Goal: Task Accomplishment & Management: Manage account settings

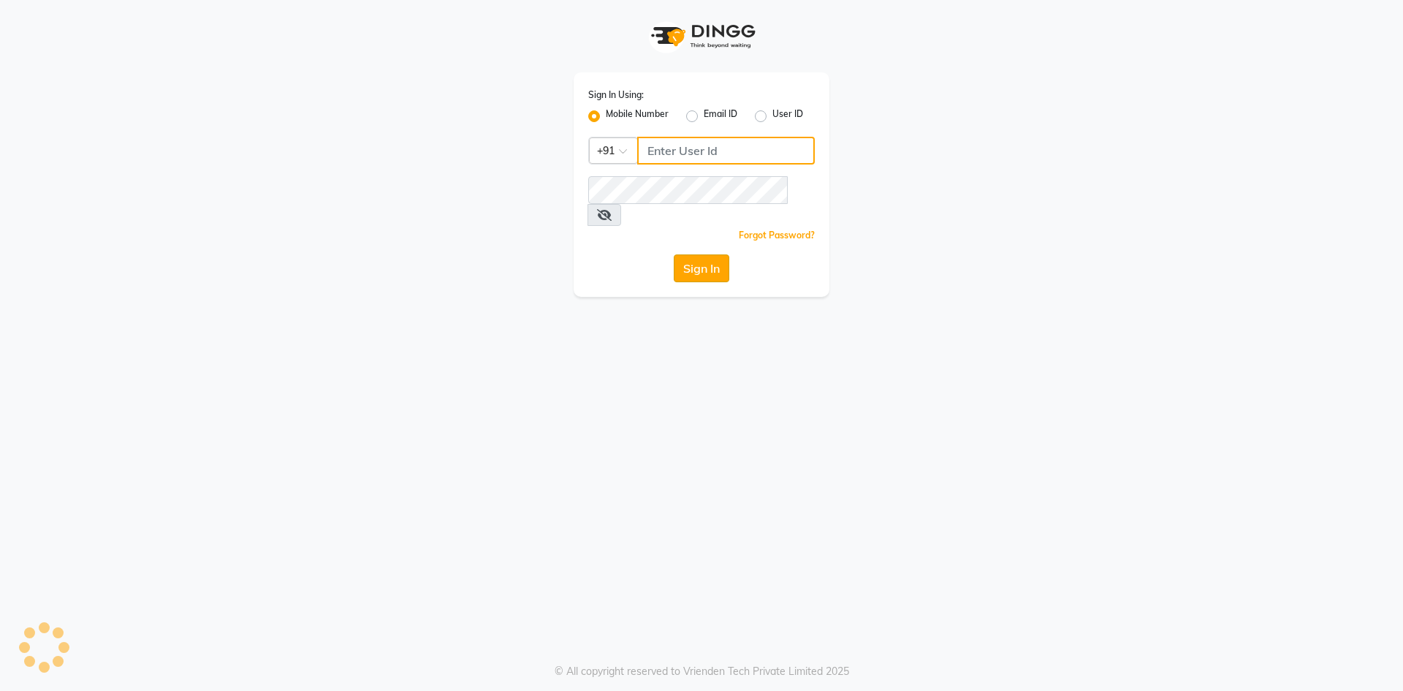
type input "6363023896"
click at [690, 254] on button "Sign In" at bounding box center [702, 268] width 56 height 28
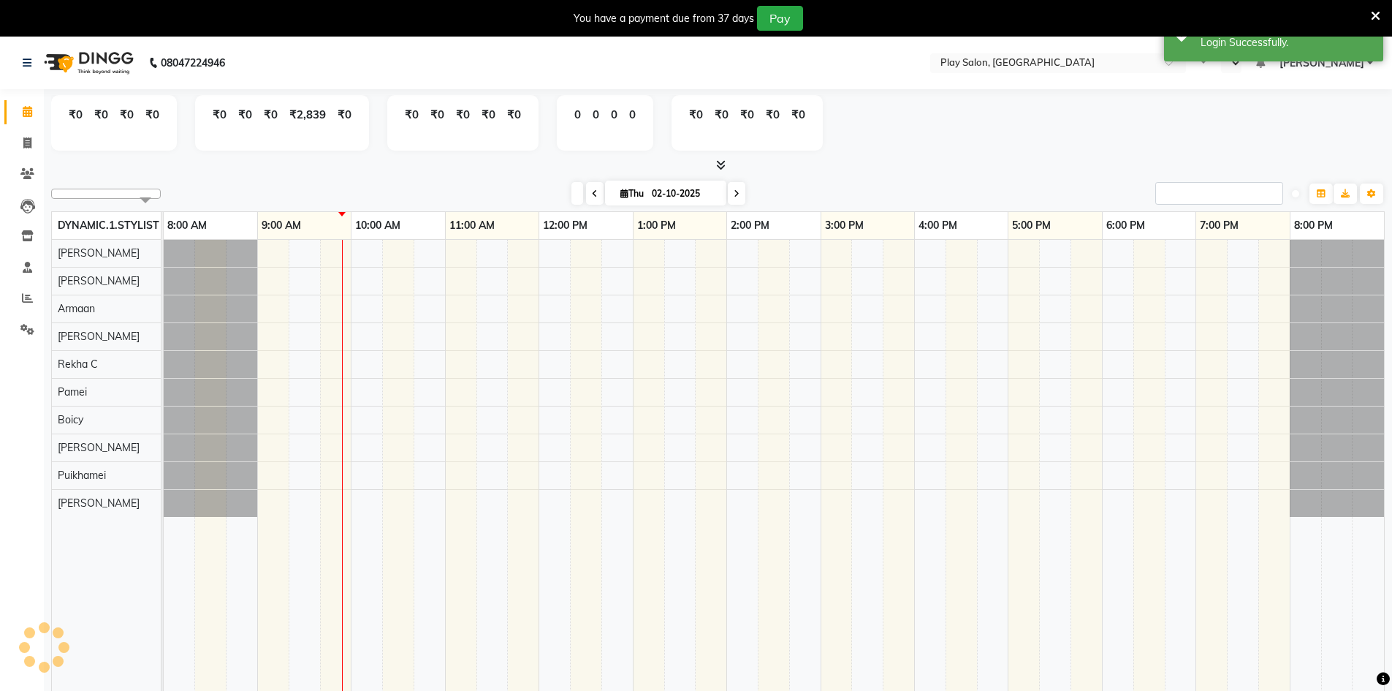
select select "en"
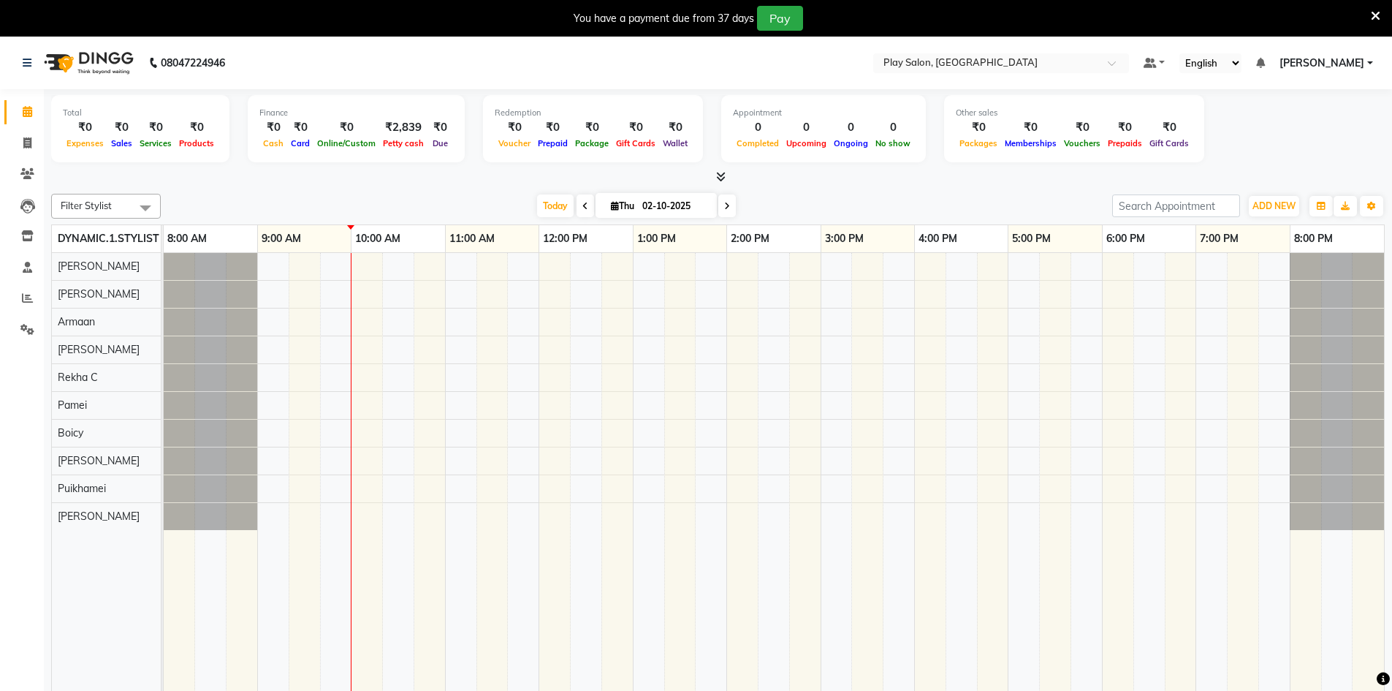
drag, startPoint x: 1391, startPoint y: 159, endPoint x: 115, endPoint y: 685, distance: 1379.5
drag, startPoint x: 115, startPoint y: 685, endPoint x: 572, endPoint y: 599, distance: 464.9
click at [805, 631] on td at bounding box center [804, 489] width 31 height 473
drag, startPoint x: 623, startPoint y: 341, endPoint x: 230, endPoint y: 276, distance: 398.5
select select "88606"
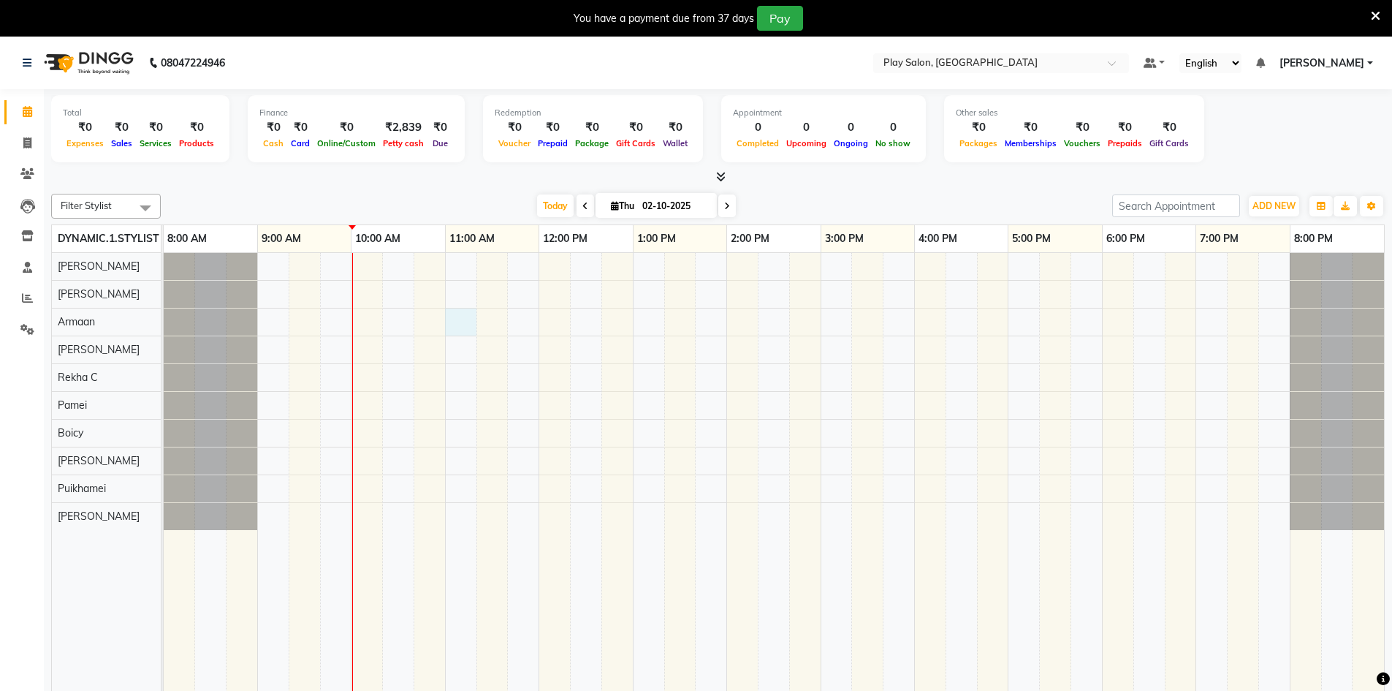
select select "tentative"
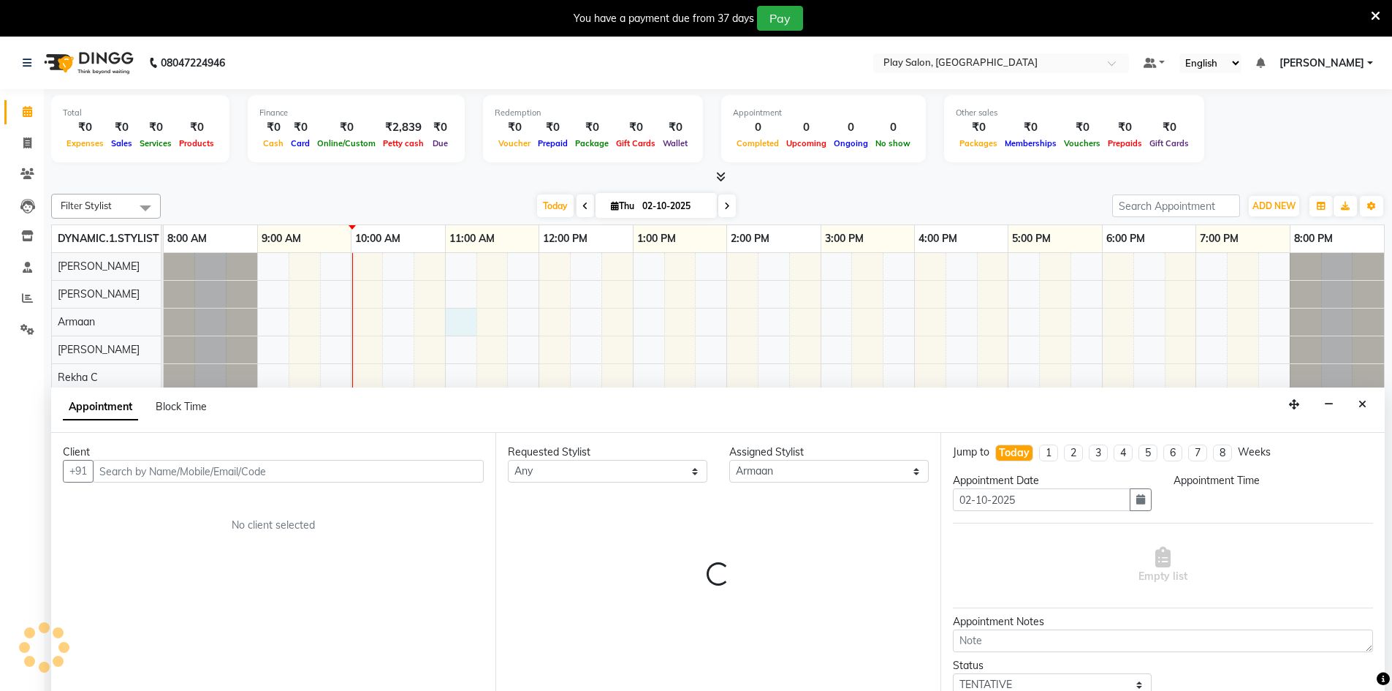
scroll to position [37, 0]
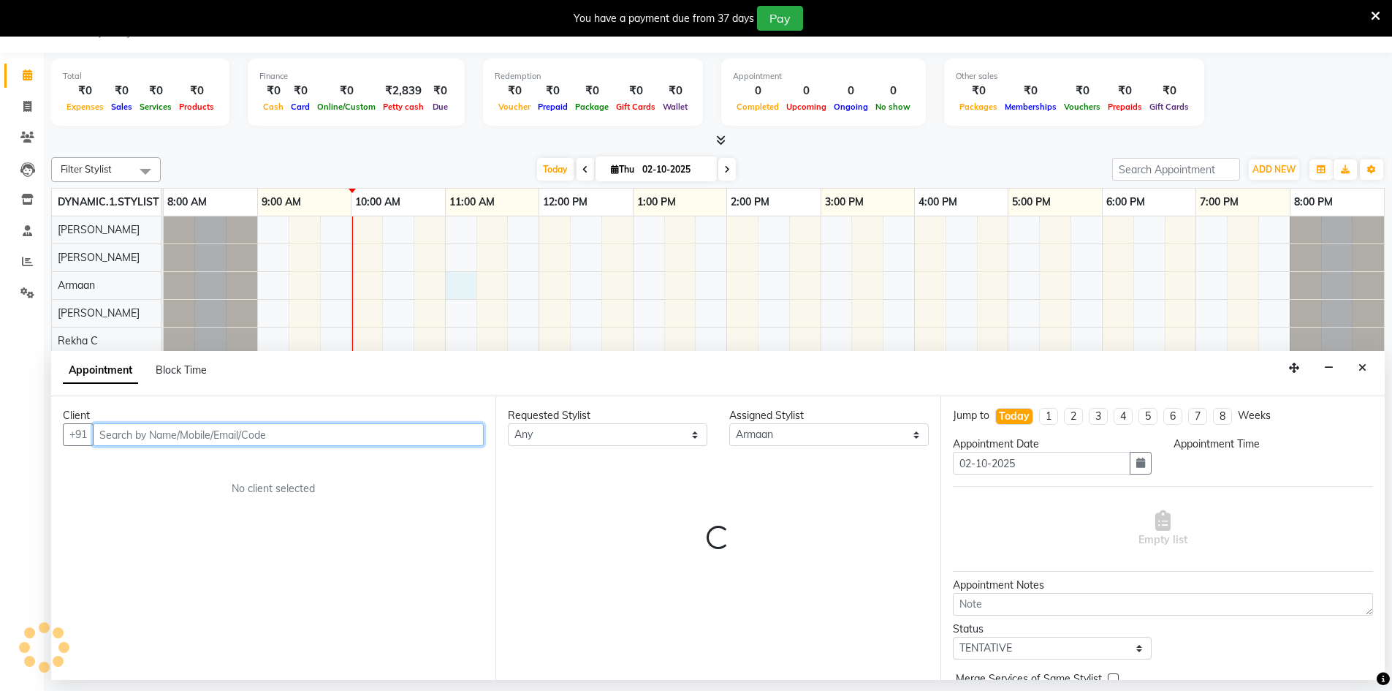
select select "660"
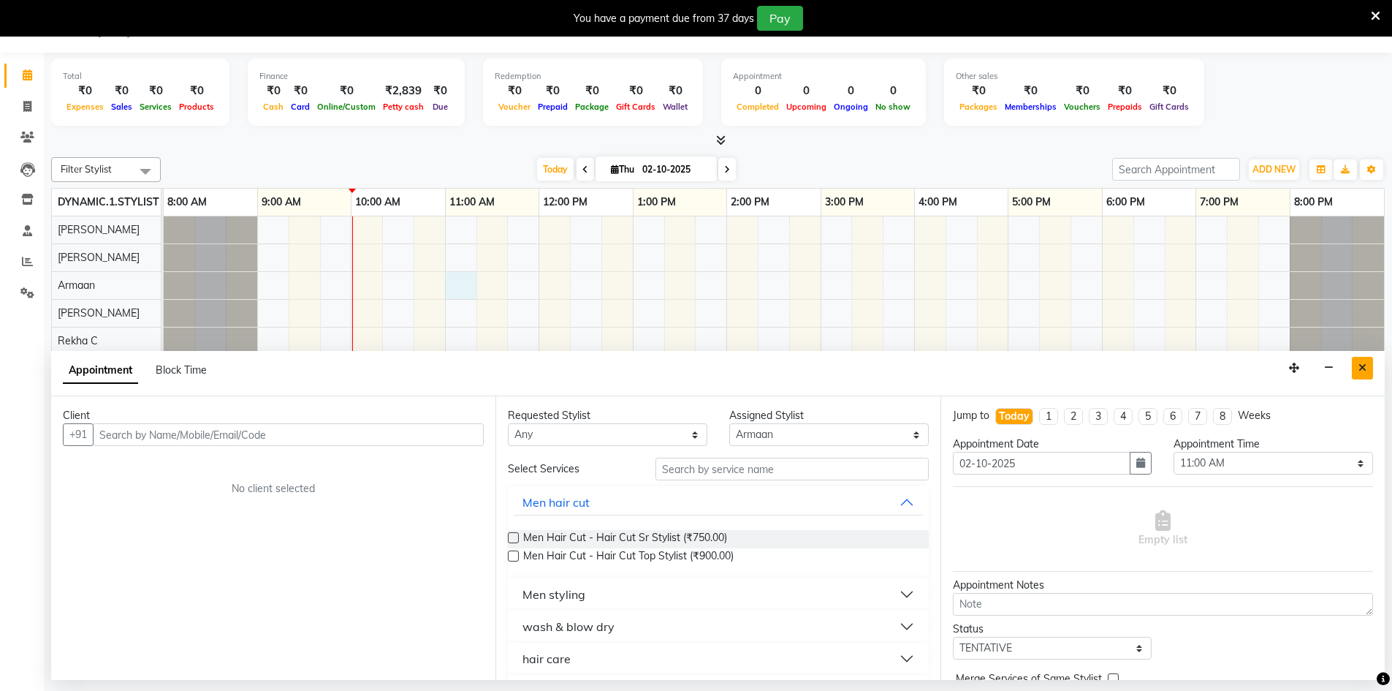
click at [1367, 366] on button "Close" at bounding box center [1362, 368] width 21 height 23
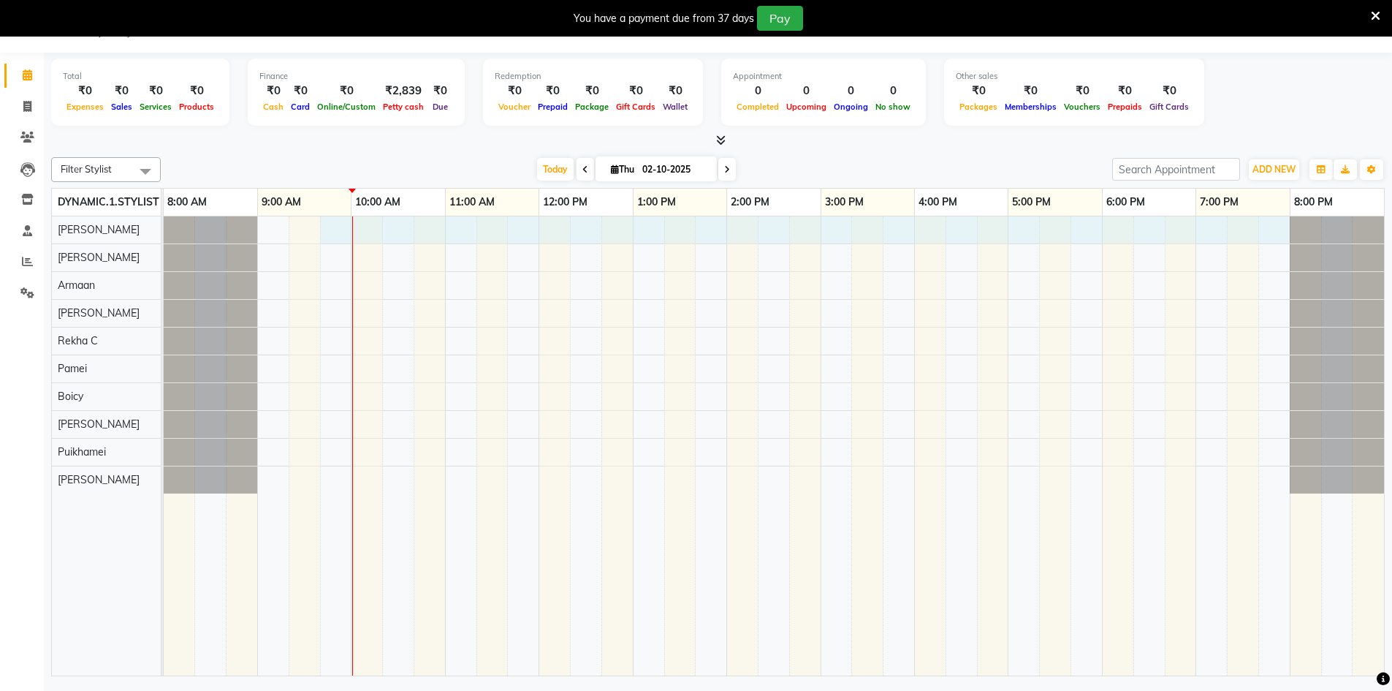
drag, startPoint x: 332, startPoint y: 238, endPoint x: 1277, endPoint y: 277, distance: 945.9
click at [1277, 277] on tr at bounding box center [774, 445] width 1221 height 459
select select "88831"
select select "585"
select select "tentative"
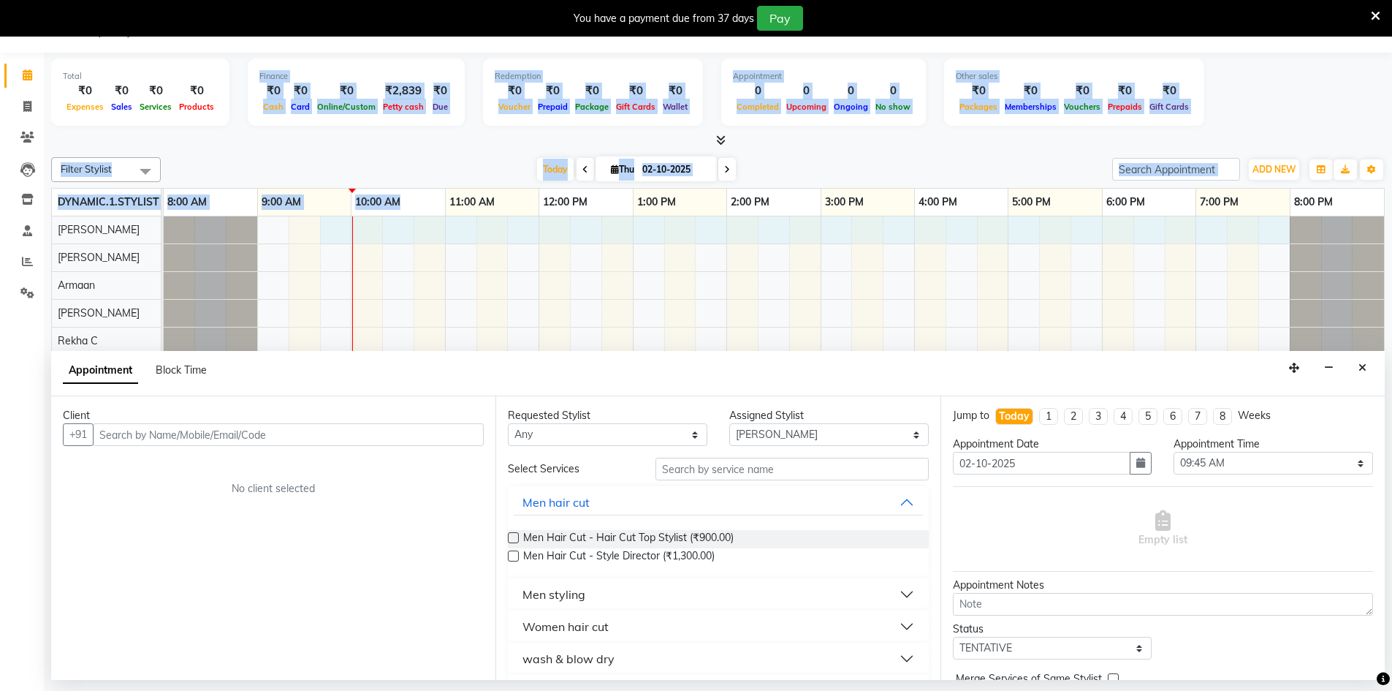
drag, startPoint x: 227, startPoint y: 123, endPoint x: 417, endPoint y: 198, distance: 204.4
click at [417, 198] on div "Total ₹0 Expenses ₹0 Sales ₹0 Services ₹0 Products Finance ₹0 Cash ₹0 Card ₹0 O…" at bounding box center [718, 366] width 1349 height 627
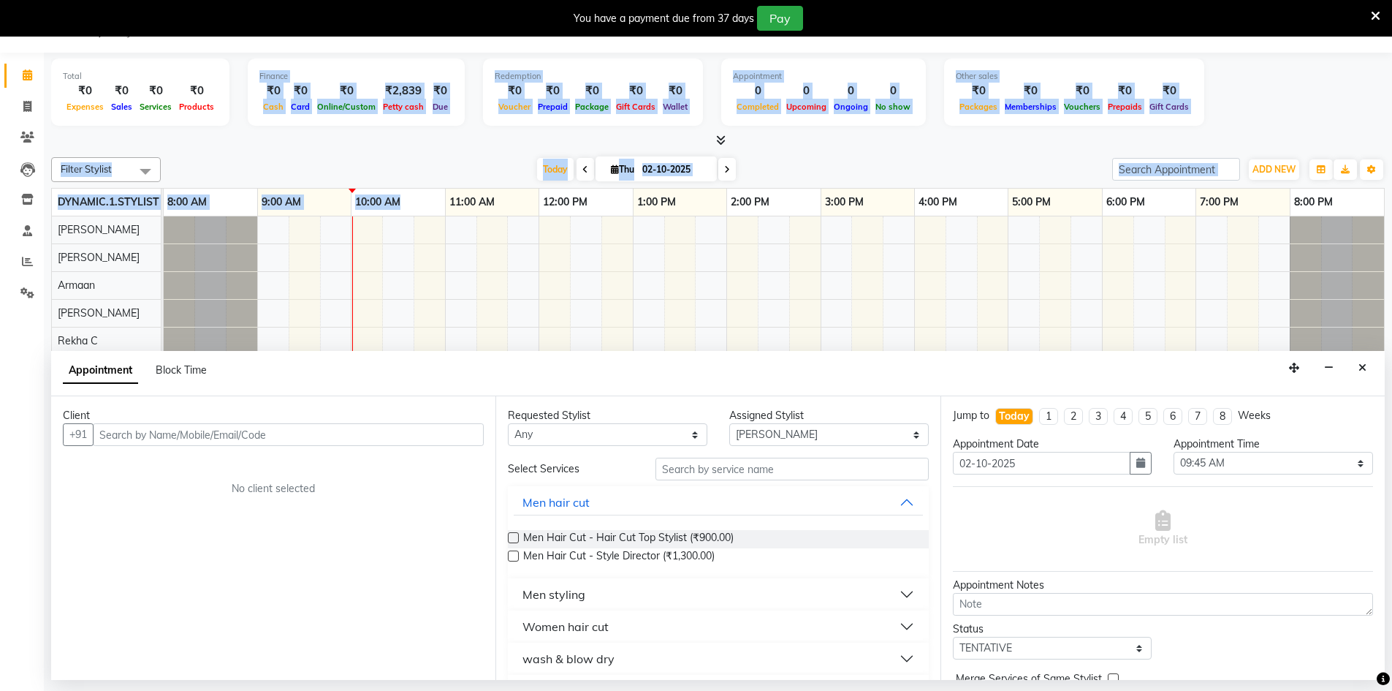
click at [789, 159] on div "Today Thu 02-10-2025" at bounding box center [636, 170] width 937 height 22
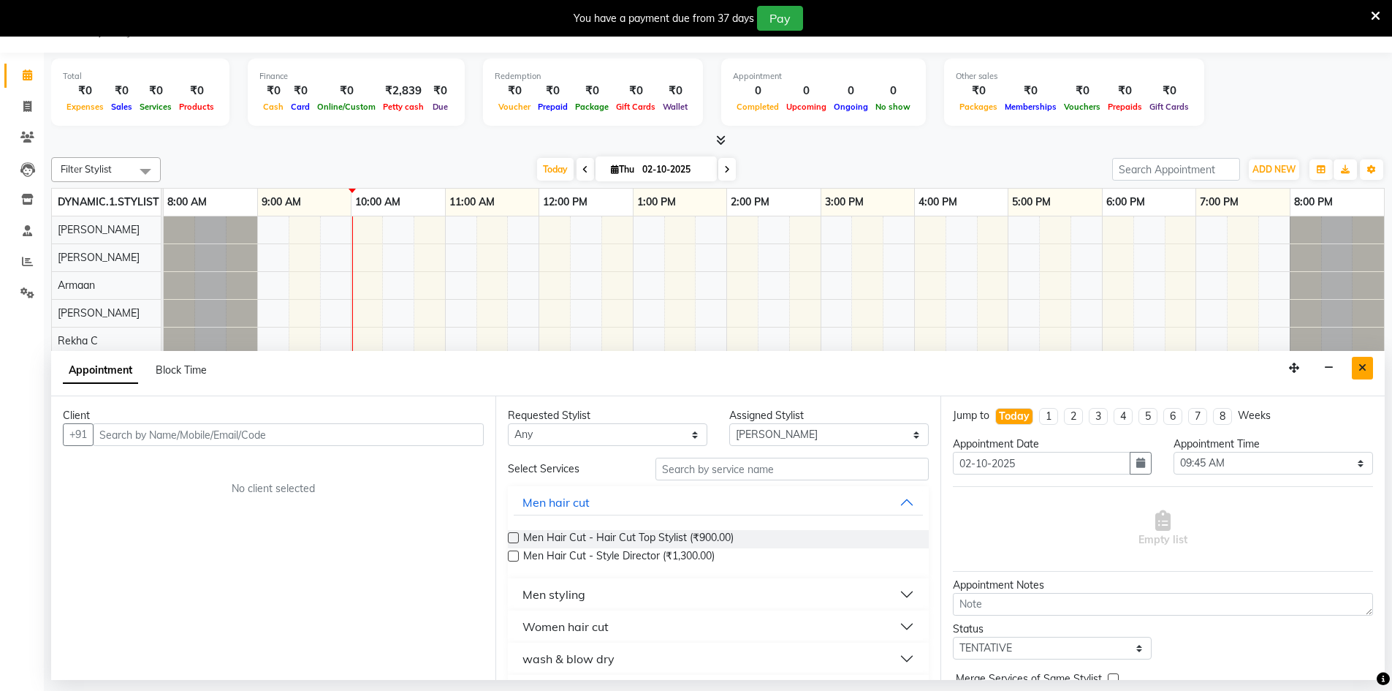
click at [1366, 368] on icon "Close" at bounding box center [1363, 368] width 8 height 10
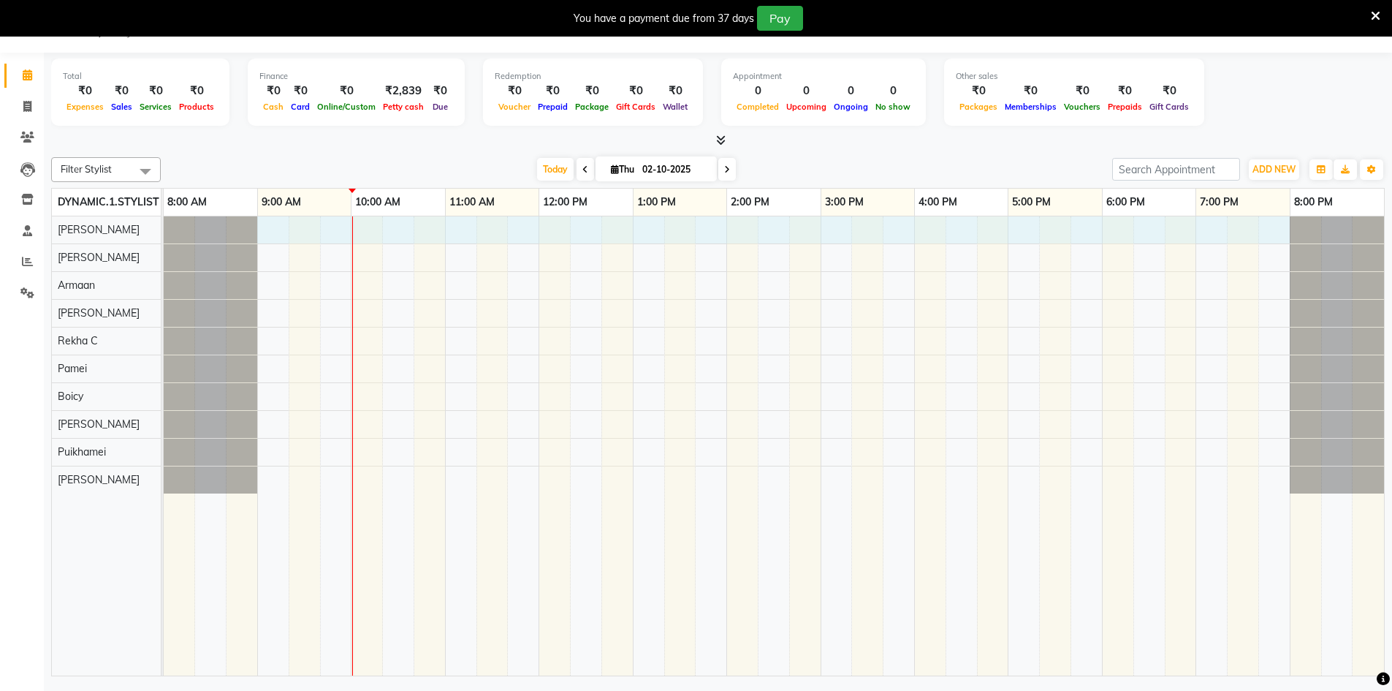
drag, startPoint x: 258, startPoint y: 231, endPoint x: 1281, endPoint y: 308, distance: 1026.2
click at [1281, 308] on tr at bounding box center [774, 445] width 1221 height 459
select select "88831"
select select "tentative"
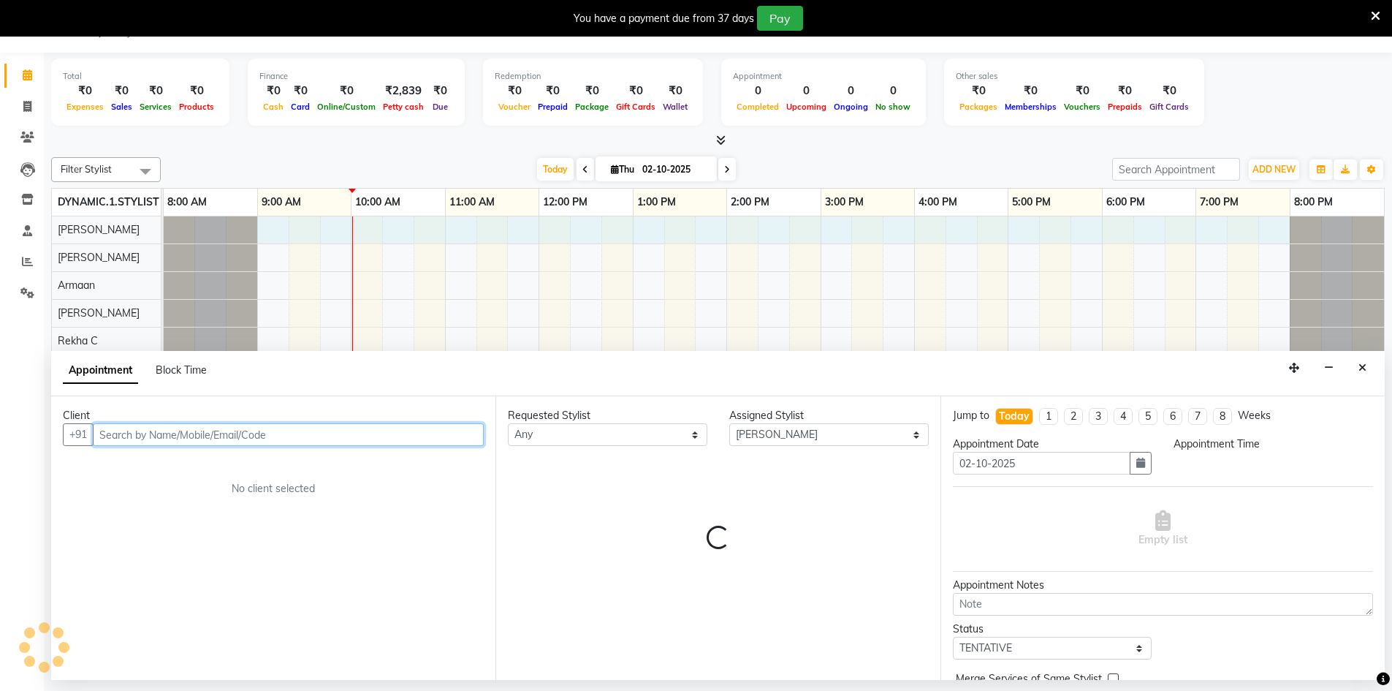
select select "540"
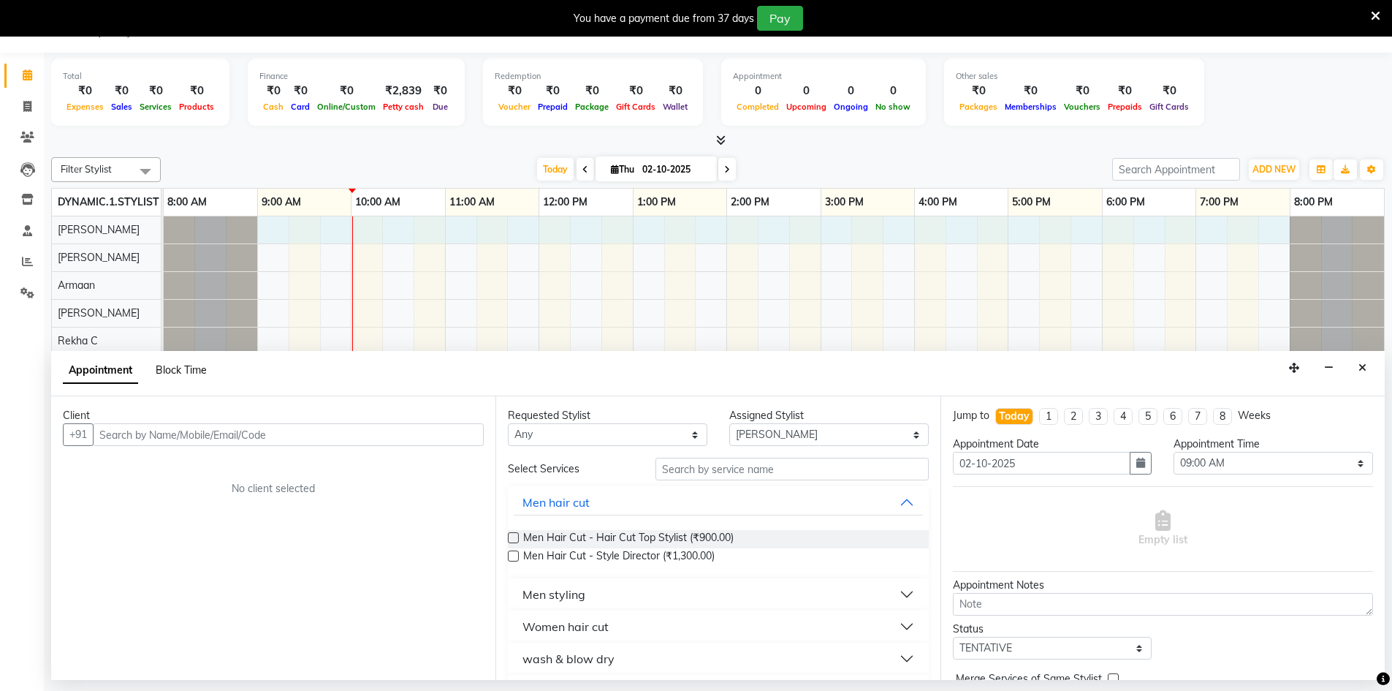
click at [182, 365] on span "Block Time" at bounding box center [181, 369] width 51 height 13
select select "88831"
select select "540"
select select "1200"
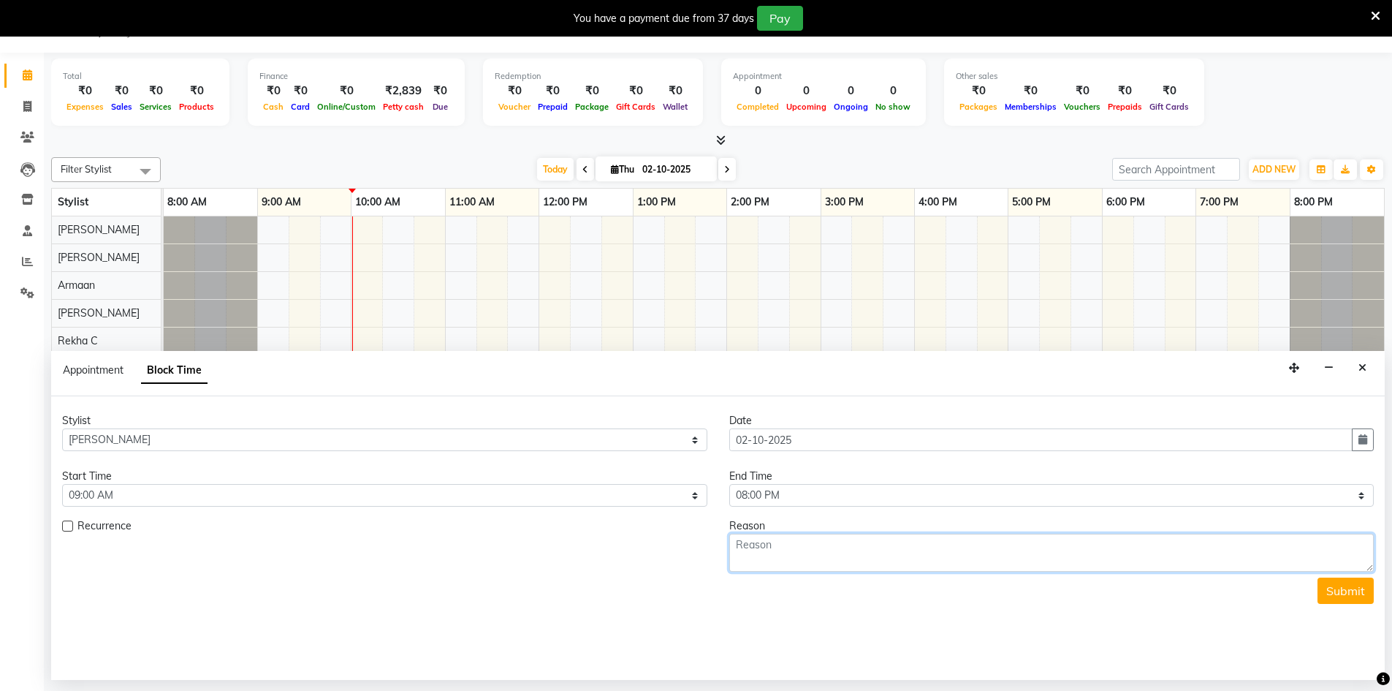
click at [733, 551] on textarea at bounding box center [1051, 553] width 645 height 38
type textarea "l"
type textarea "LEAVE"
click at [1359, 590] on button "Submit" at bounding box center [1346, 590] width 56 height 26
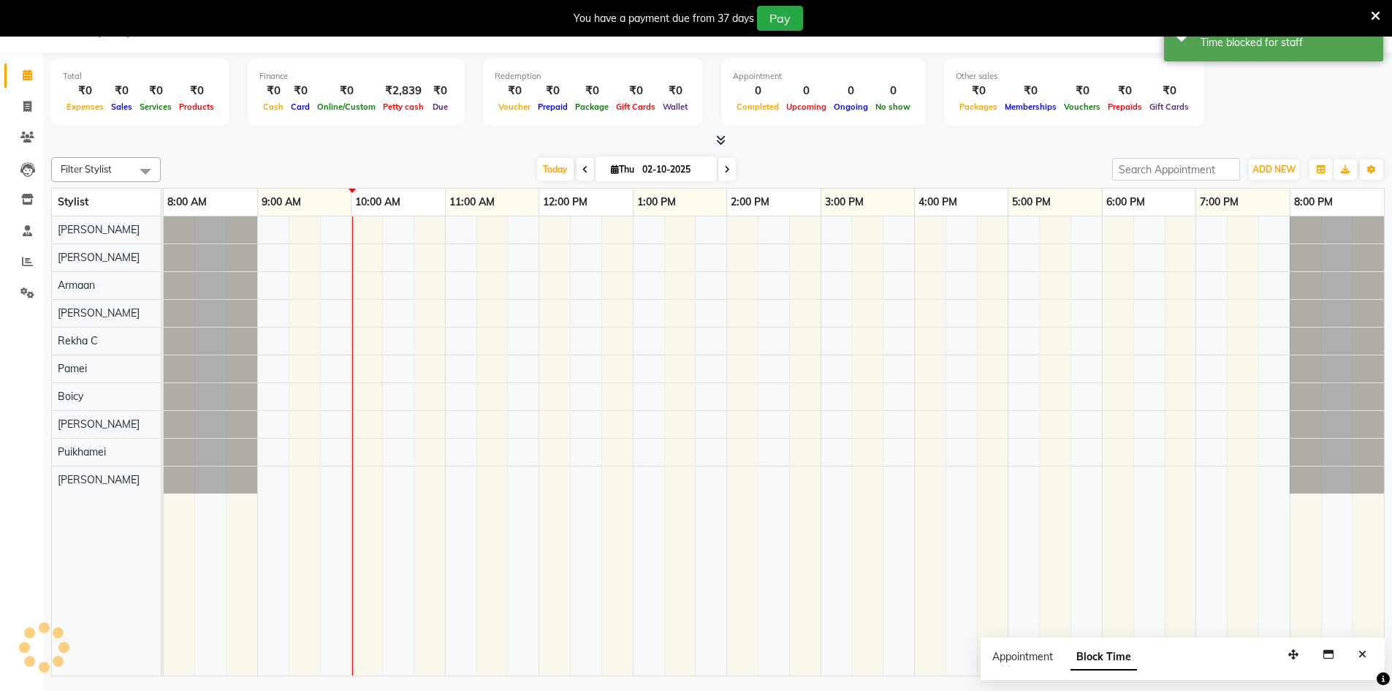
scroll to position [0, 0]
